Goal: Information Seeking & Learning: Learn about a topic

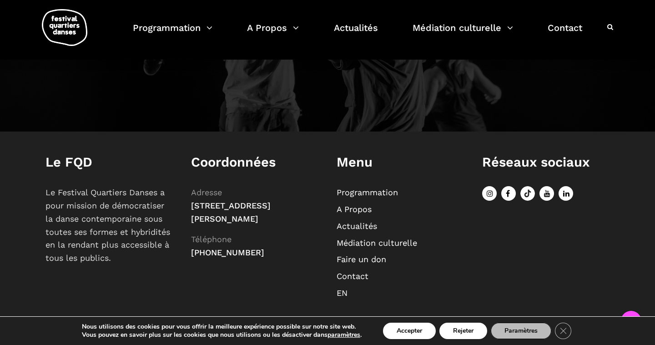
scroll to position [1028, 0]
click at [367, 193] on link "Programmation" at bounding box center [367, 193] width 61 height 10
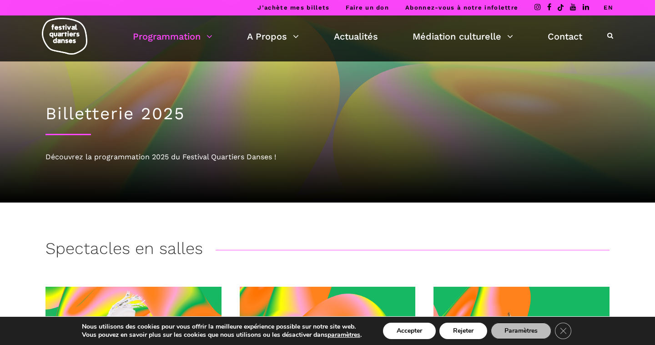
click at [71, 40] on img at bounding box center [65, 36] width 46 height 37
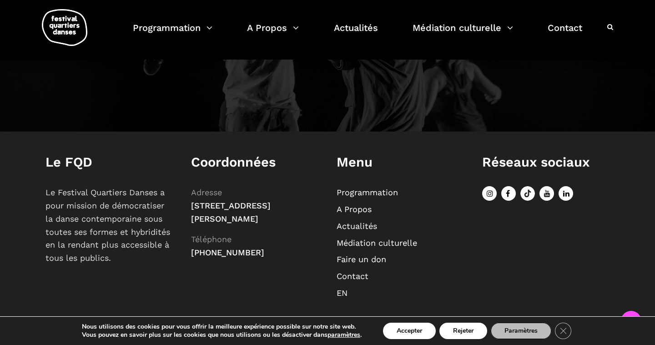
scroll to position [1028, 0]
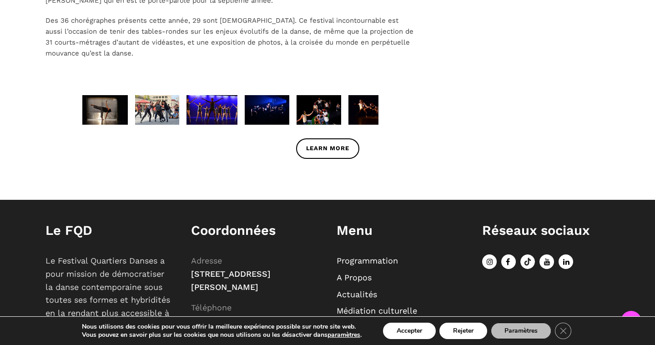
scroll to position [422, 0]
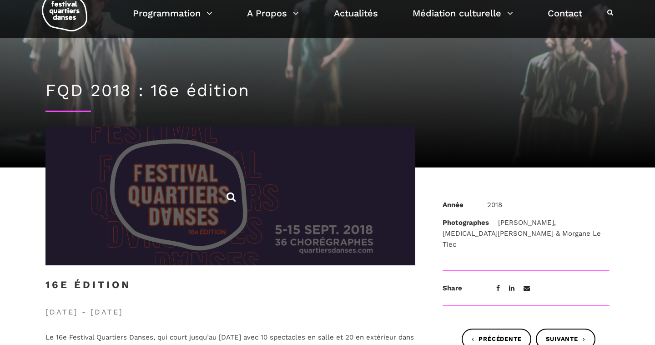
scroll to position [113, 0]
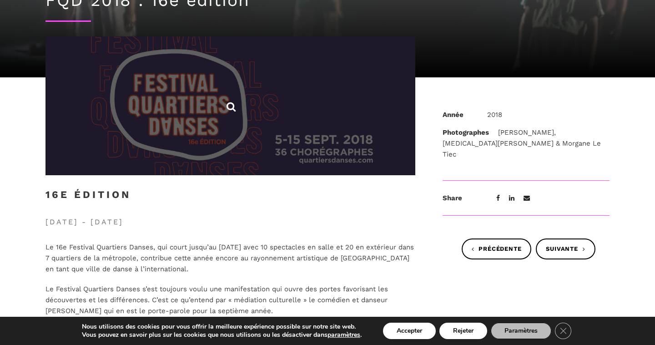
click at [339, 143] on span at bounding box center [231, 105] width 370 height 139
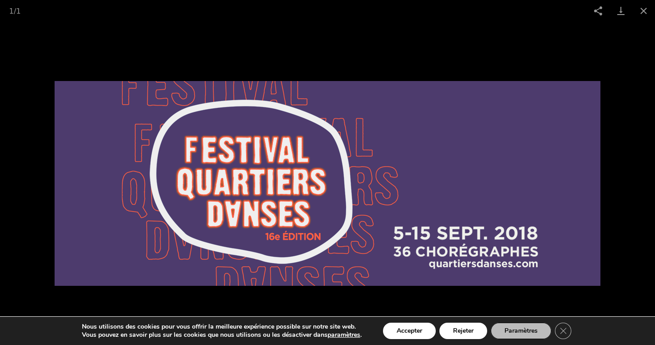
click at [385, 8] on div "1 / 1 Facebook Twitter Pinterest" at bounding box center [327, 10] width 655 height 21
click at [647, 11] on button "Close gallery" at bounding box center [644, 10] width 23 height 21
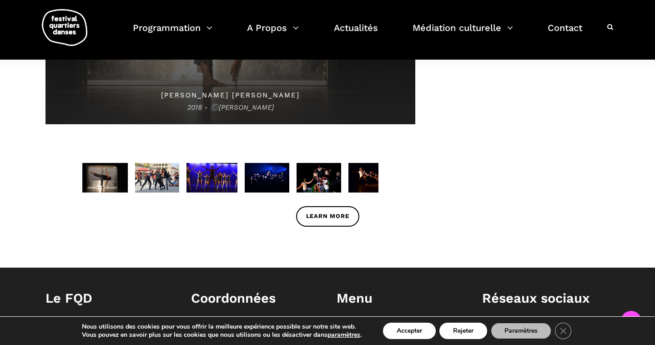
scroll to position [638, 0]
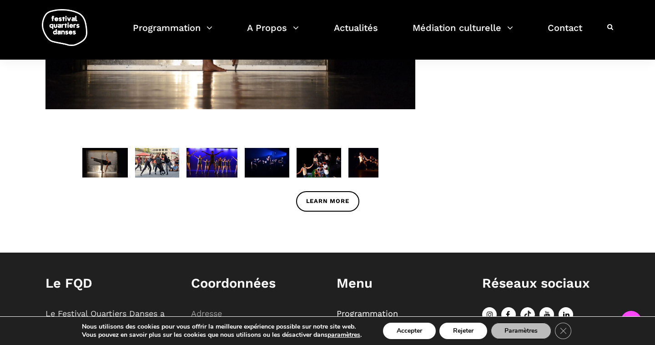
click at [158, 157] on img at bounding box center [157, 163] width 44 height 30
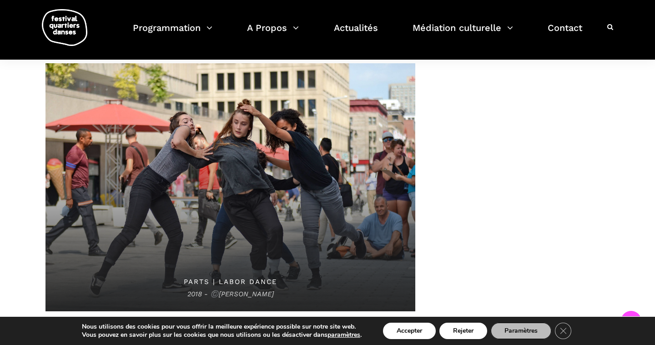
scroll to position [442, 0]
click at [154, 172] on span "PARTS | LABOR DANCE 2018 - ©️Jackie Hopfinger" at bounding box center [231, 187] width 370 height 248
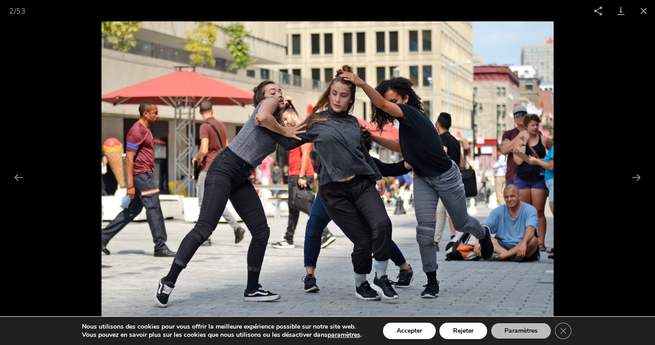
scroll to position [486, 0]
click at [648, 11] on button "Close gallery" at bounding box center [644, 10] width 23 height 21
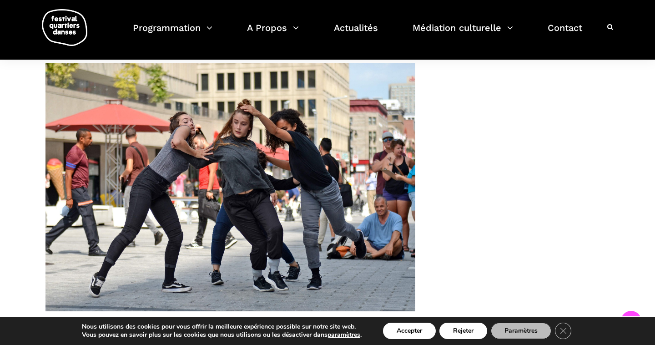
scroll to position [617, 0]
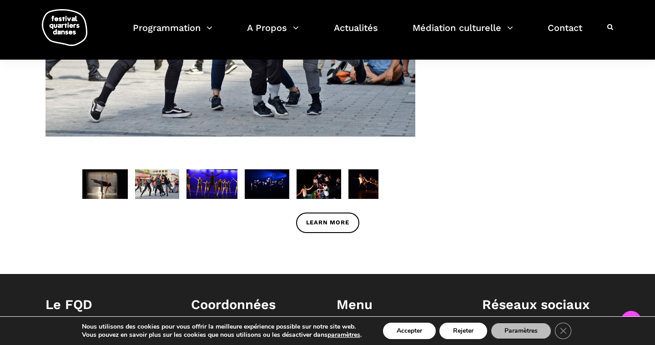
click at [207, 187] on img at bounding box center [212, 184] width 51 height 30
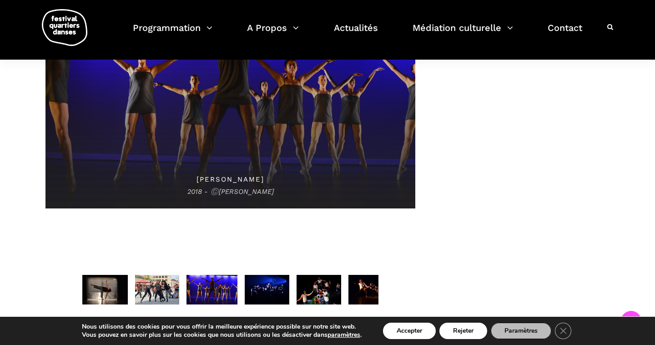
scroll to position [534, 0]
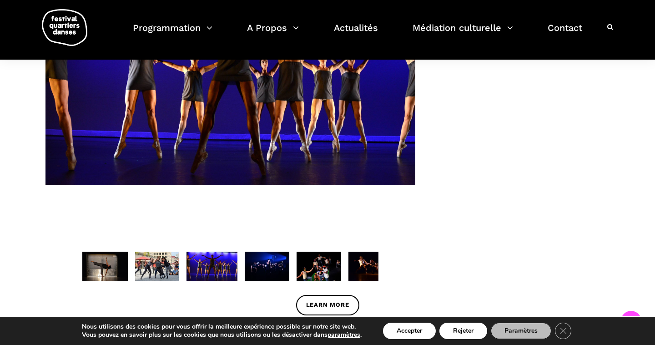
click at [262, 256] on img at bounding box center [267, 267] width 45 height 30
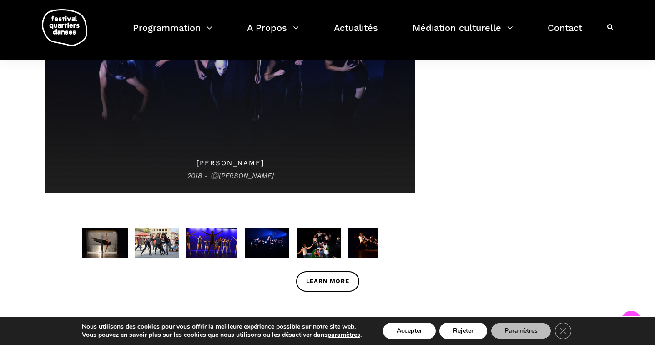
scroll to position [563, 0]
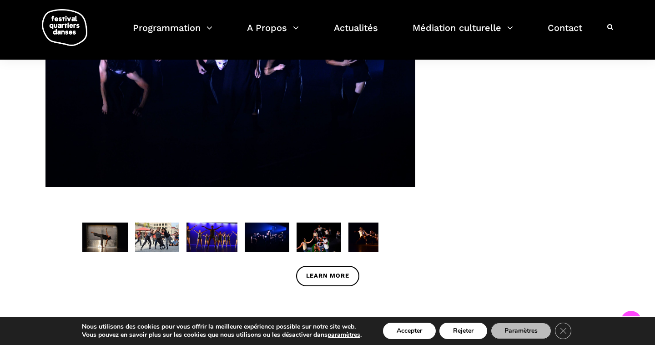
click at [335, 236] on img at bounding box center [319, 238] width 45 height 30
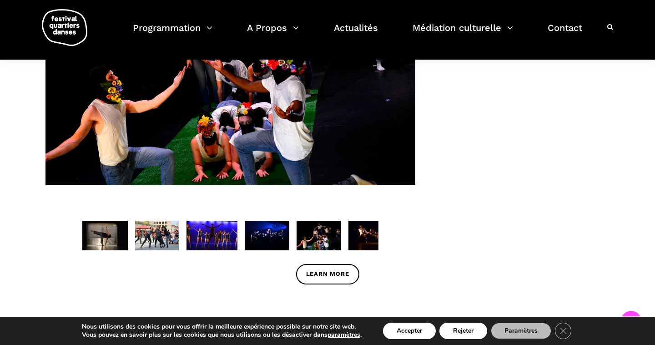
scroll to position [565, 0]
click at [362, 235] on img at bounding box center [371, 236] width 45 height 30
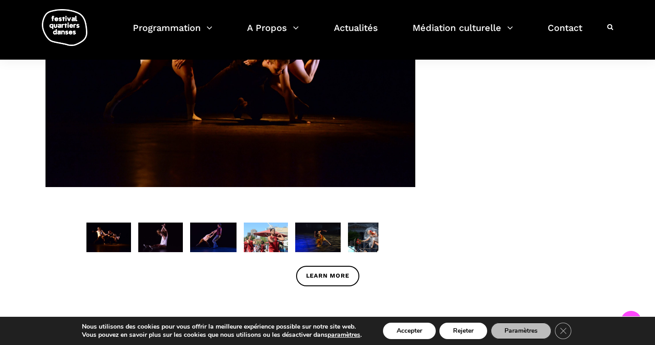
scroll to position [563, 0]
click at [163, 241] on img at bounding box center [160, 238] width 45 height 30
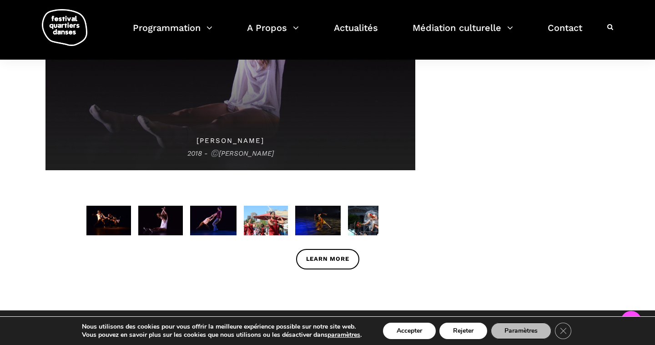
scroll to position [579, 0]
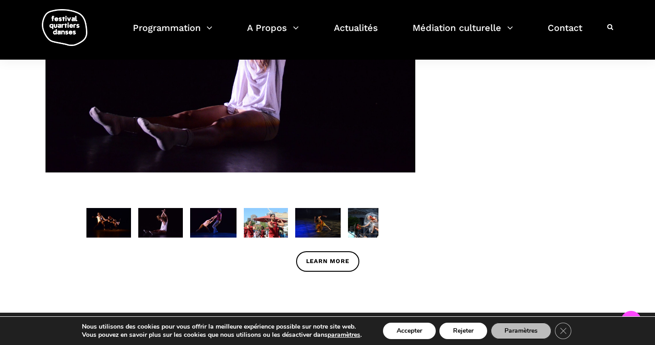
click at [223, 225] on img at bounding box center [213, 223] width 46 height 30
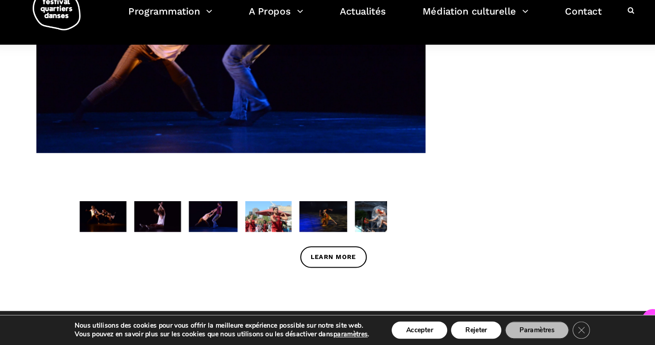
click at [268, 216] on img at bounding box center [266, 223] width 44 height 30
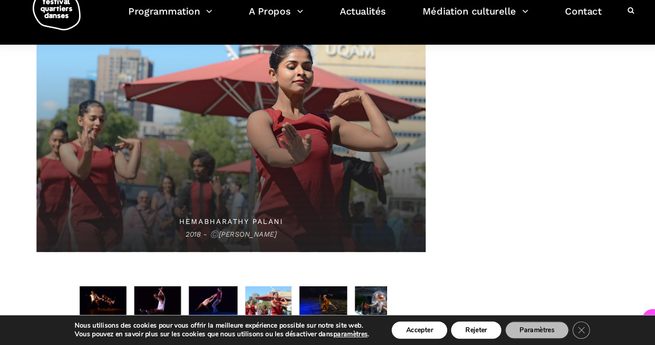
scroll to position [542, 0]
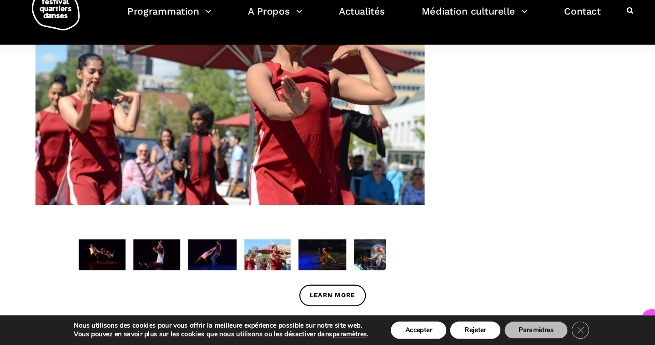
click at [301, 245] on img at bounding box center [318, 259] width 46 height 30
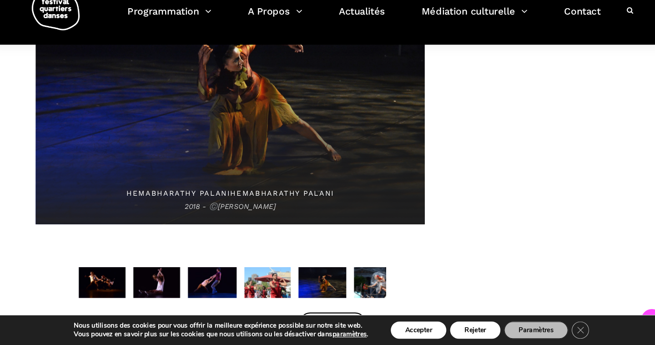
scroll to position [566, 0]
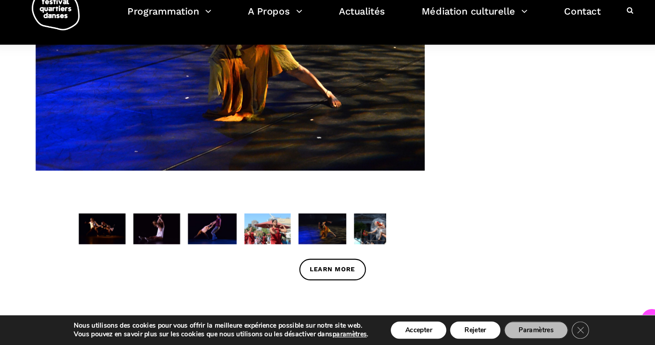
click at [366, 220] on img at bounding box center [370, 235] width 45 height 30
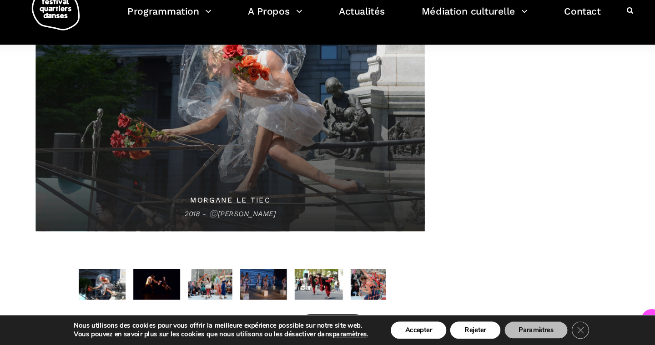
scroll to position [514, 0]
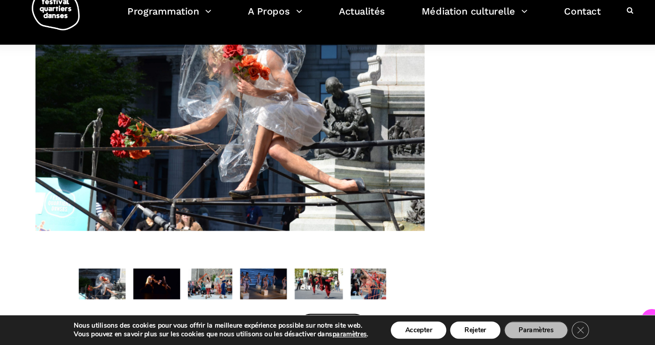
click at [139, 272] on img at bounding box center [160, 287] width 45 height 30
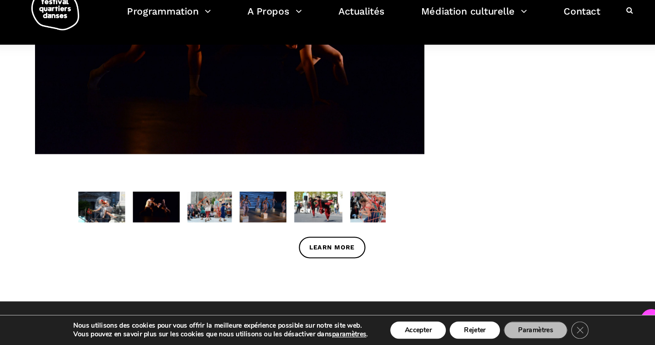
scroll to position [587, 0]
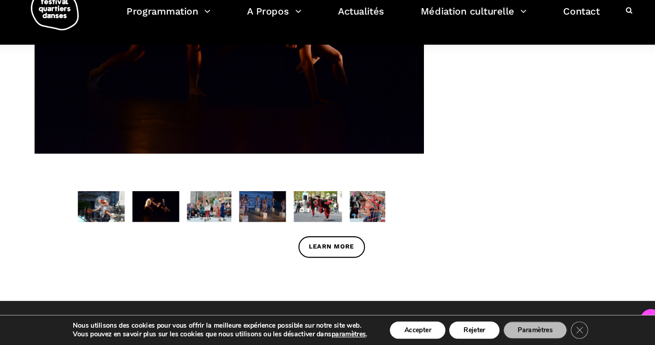
click at [255, 198] on img at bounding box center [262, 213] width 45 height 30
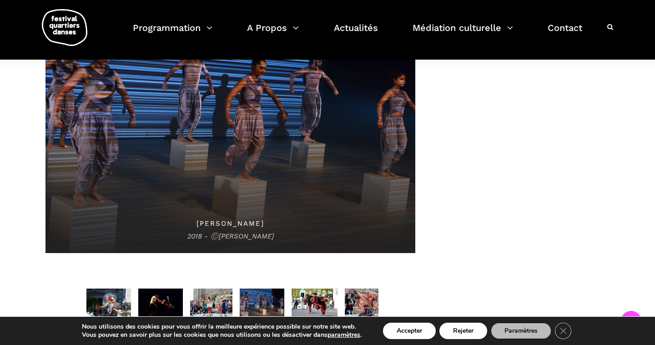
scroll to position [544, 0]
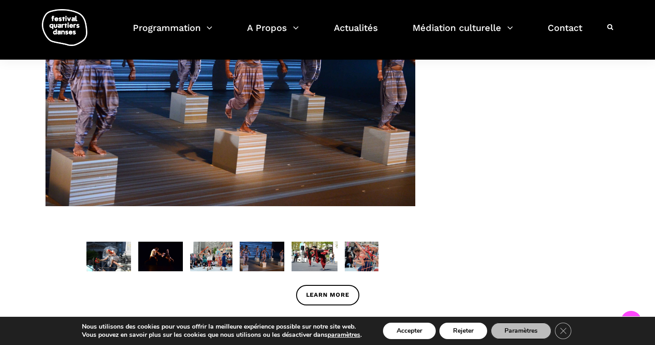
click at [380, 254] on div "JAMES VIVERIOS 2018 - ©️Jackie Hopfinger HELEN TADDEI LAWSON 2018 - ©️Jackie Ho…" at bounding box center [231, 116] width 370 height 310
click at [318, 295] on span "Learn More" at bounding box center [327, 295] width 43 height 10
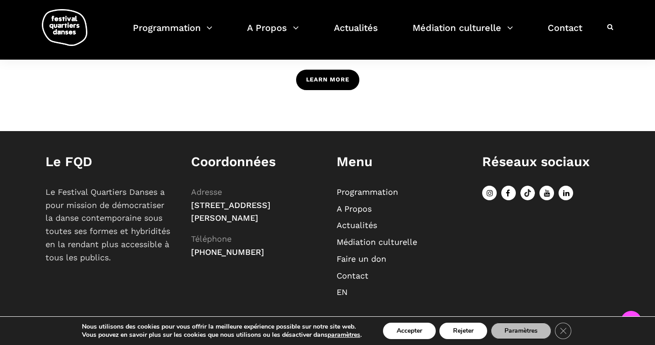
scroll to position [759, 0]
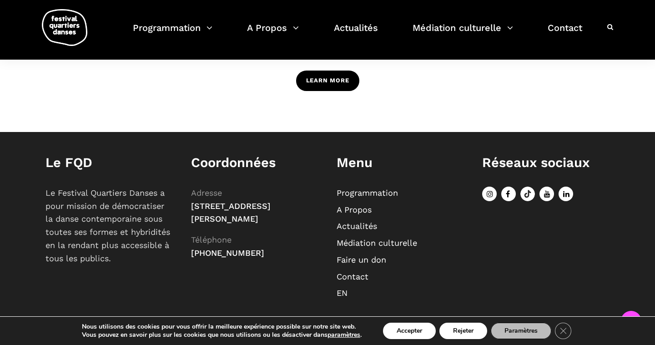
click at [315, 73] on link "Learn More" at bounding box center [327, 81] width 63 height 20
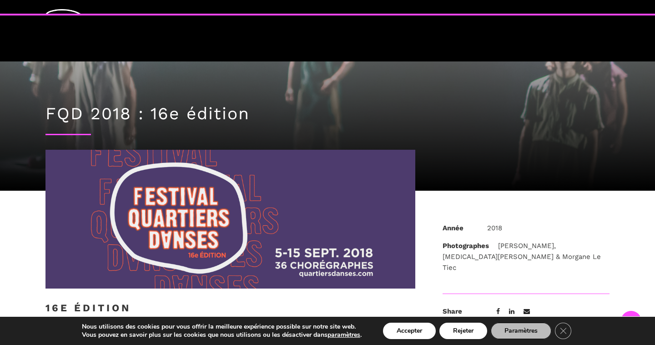
scroll to position [544, 0]
